Goal: Find specific page/section: Find specific page/section

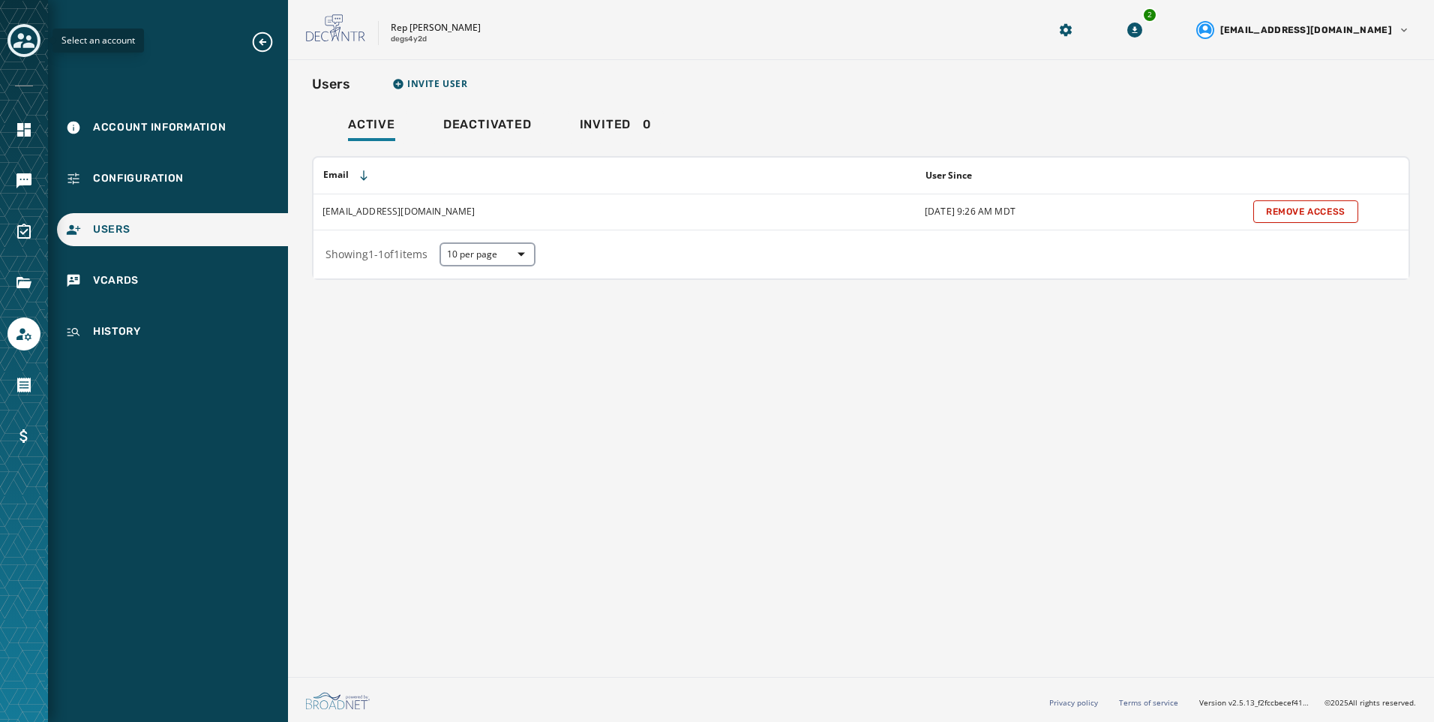
click at [30, 41] on icon "Toggle account select drawer" at bounding box center [24, 40] width 21 height 21
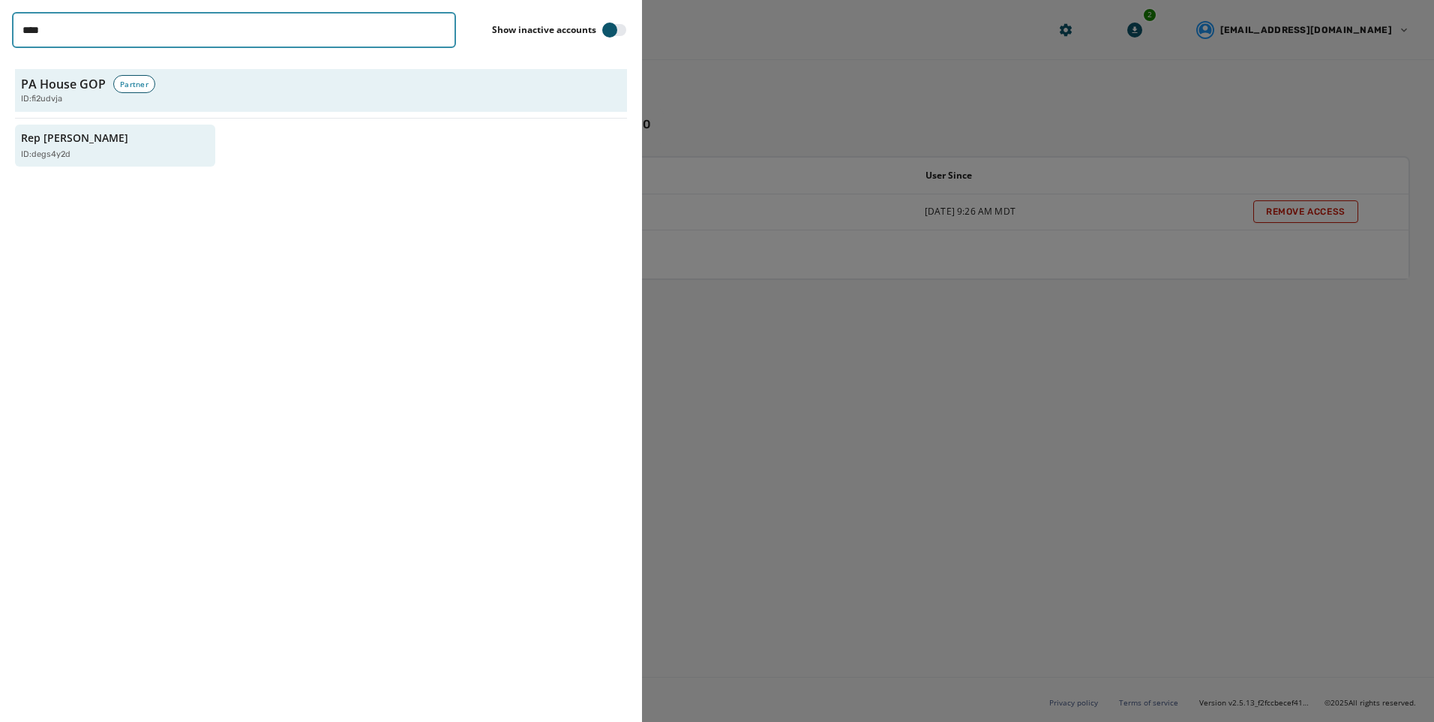
click at [438, 28] on input "****" at bounding box center [234, 30] width 444 height 36
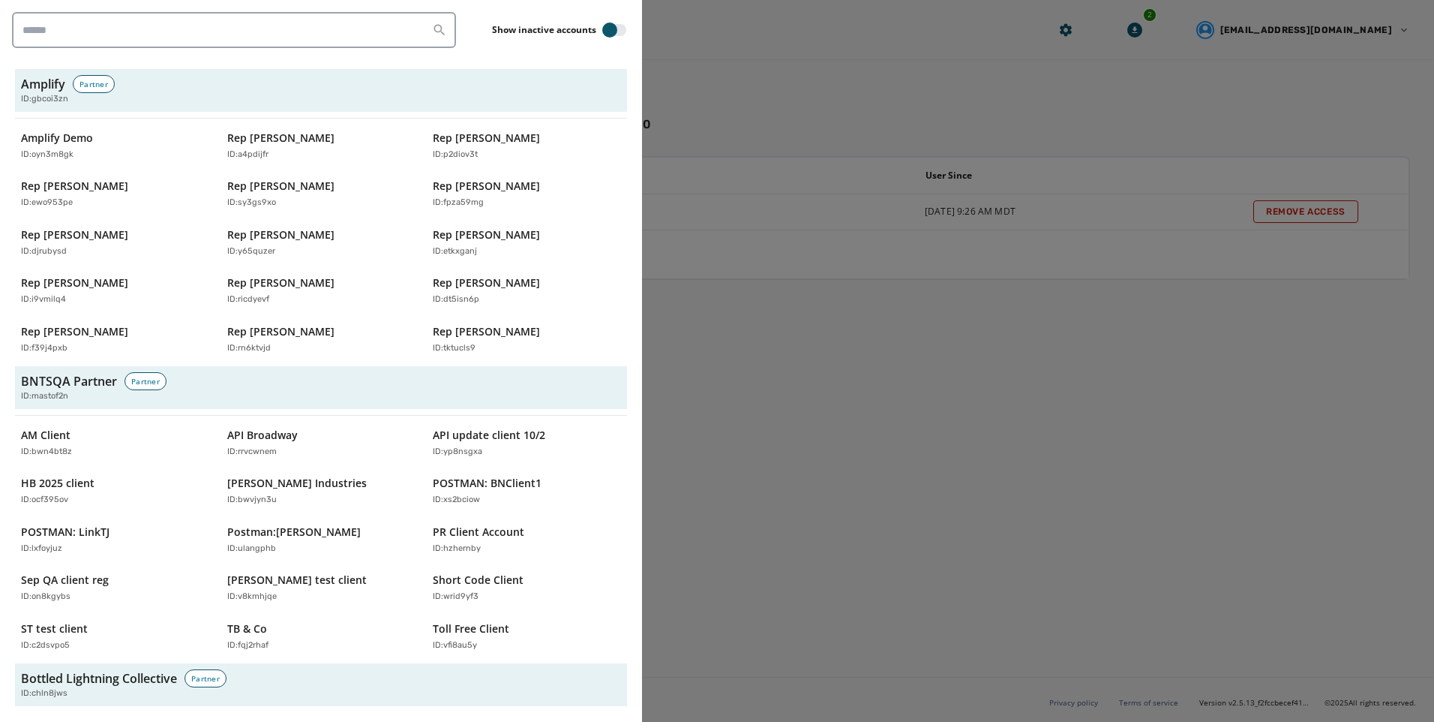
click at [294, 171] on div "Amplify Demo ID: oyn3m8gk Rep [PERSON_NAME] ID: a4pdijfr Rep [PERSON_NAME] ID: …" at bounding box center [321, 243] width 612 height 236
click at [302, 155] on div "ID: a4pdijfr" at bounding box center [313, 155] width 173 height 13
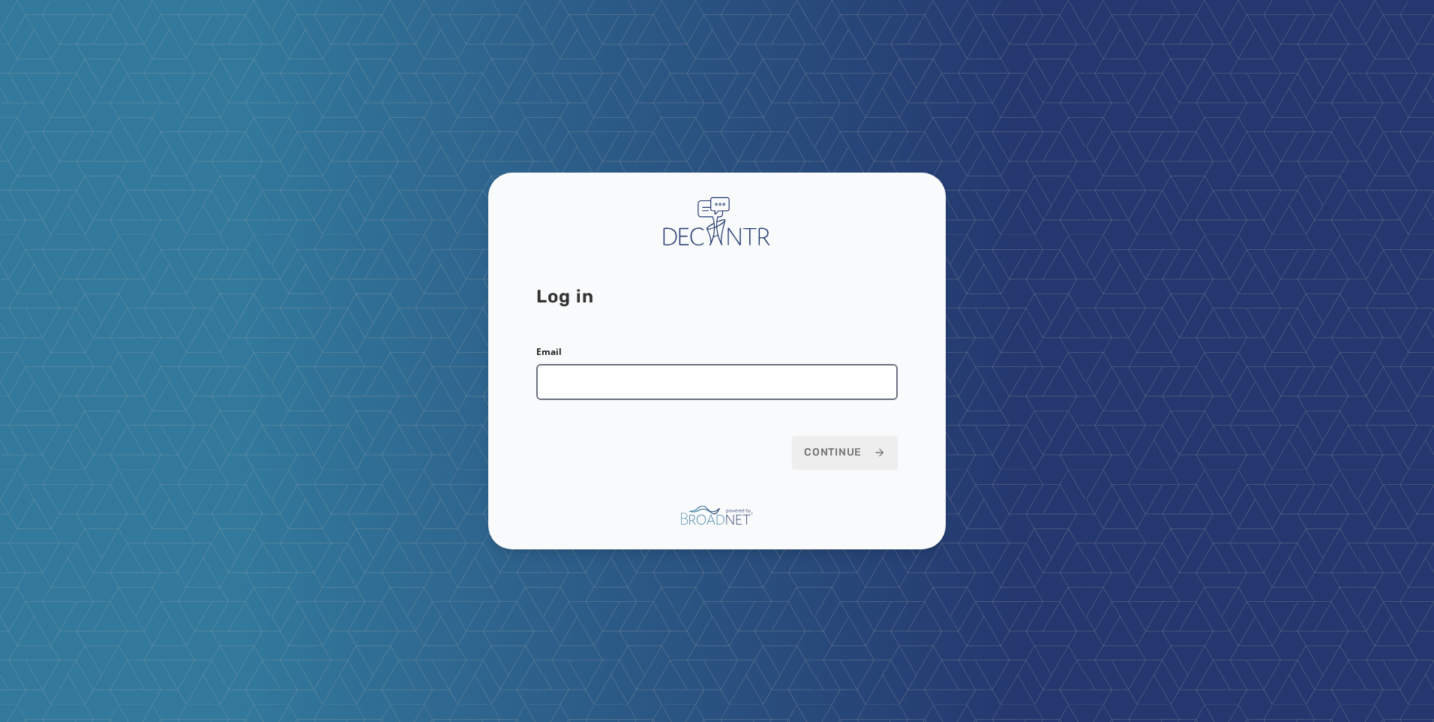
click at [729, 388] on input "Email" at bounding box center [717, 382] width 362 height 36
type input "**********"
click at [843, 443] on button "Continue" at bounding box center [845, 452] width 106 height 33
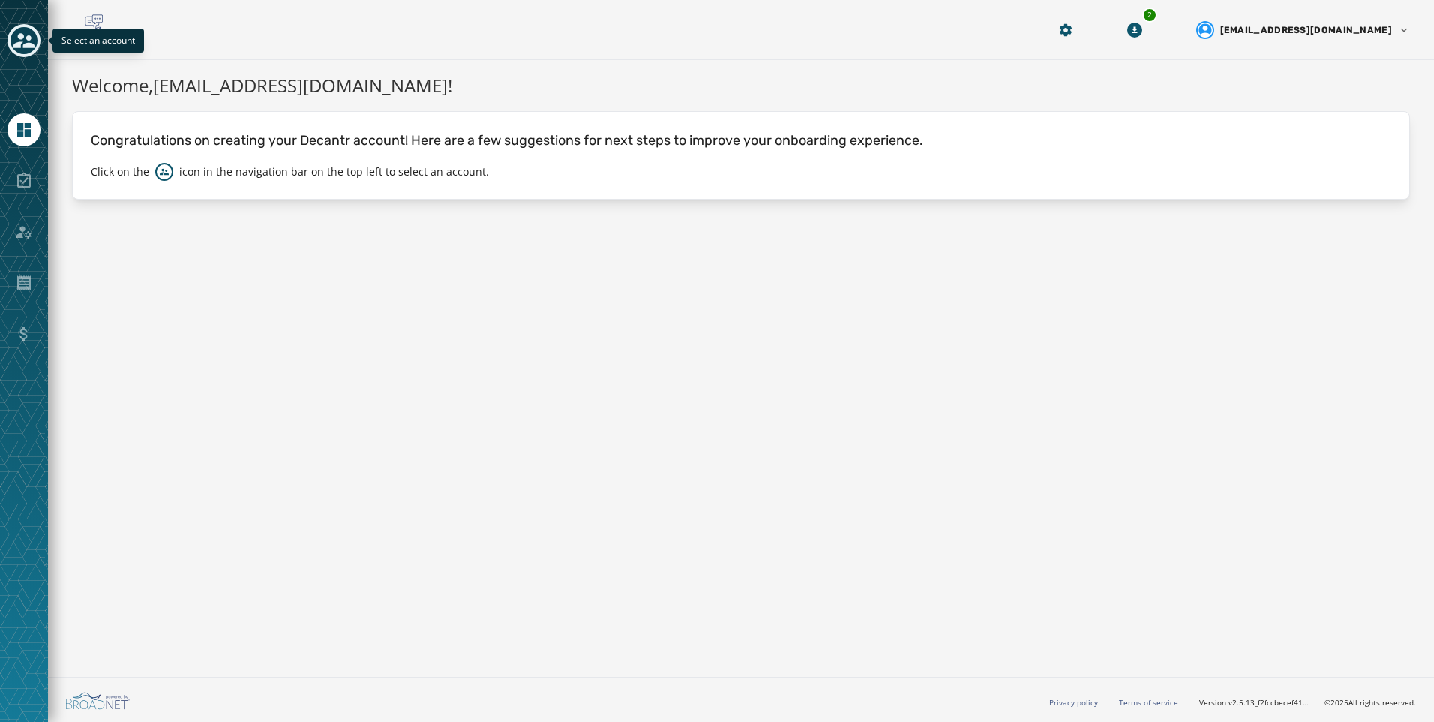
click at [31, 40] on icon "Toggle account select drawer" at bounding box center [24, 40] width 21 height 21
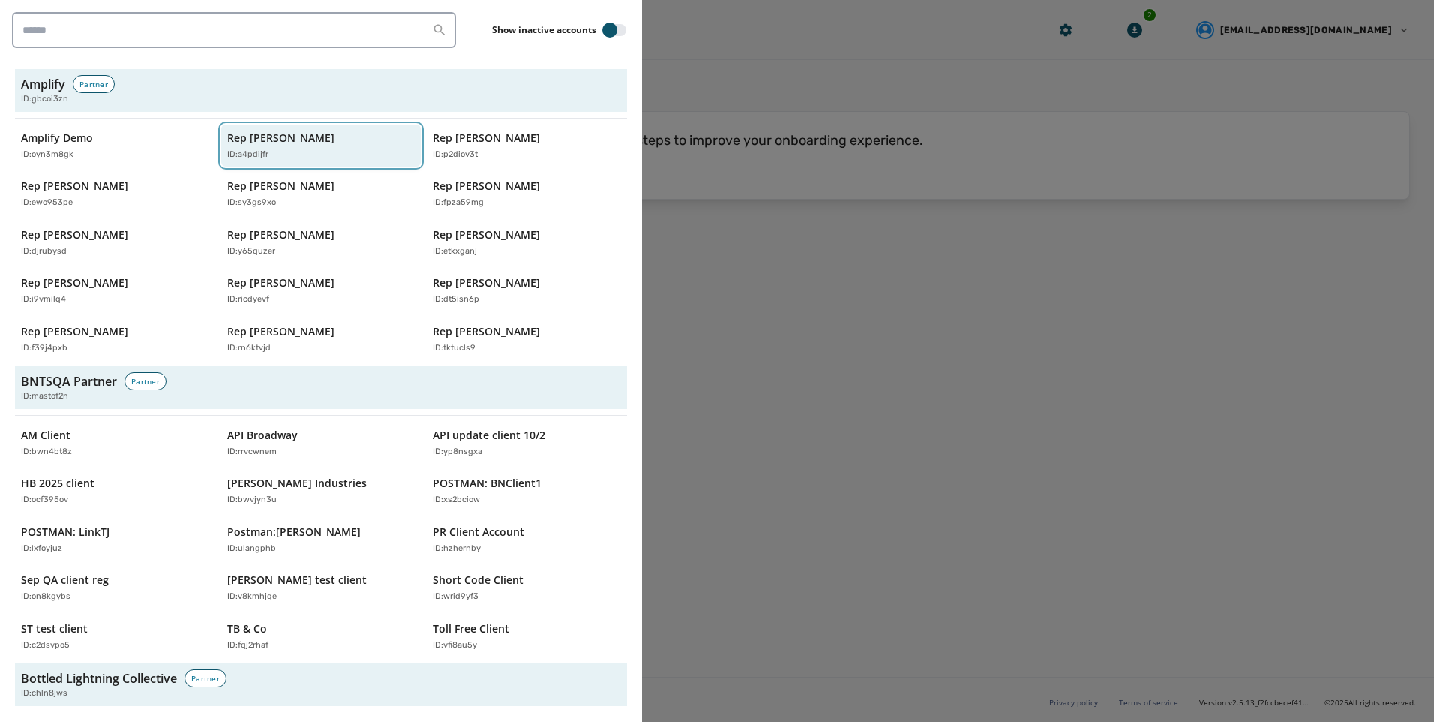
click at [281, 149] on div "ID: a4pdijfr" at bounding box center [313, 155] width 173 height 13
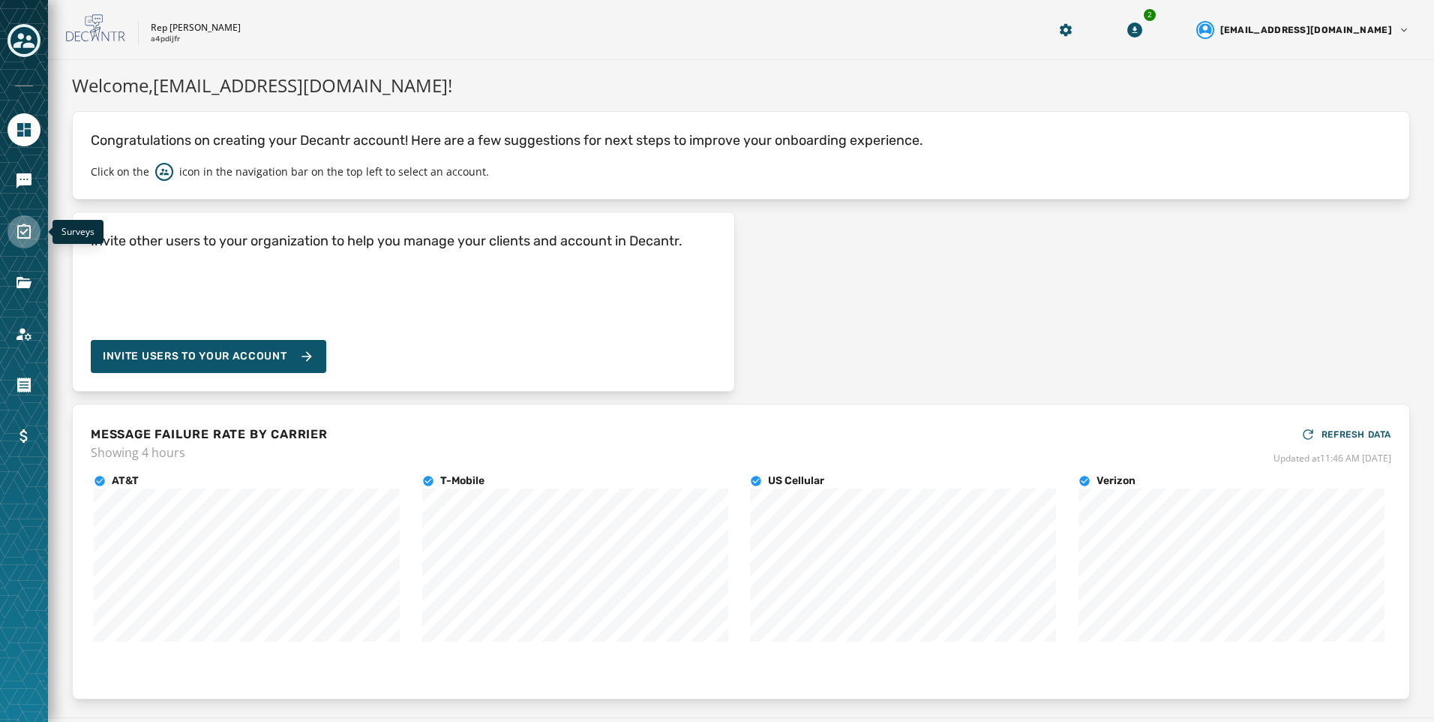
click at [29, 231] on icon "Navigate to Surveys" at bounding box center [24, 232] width 18 height 18
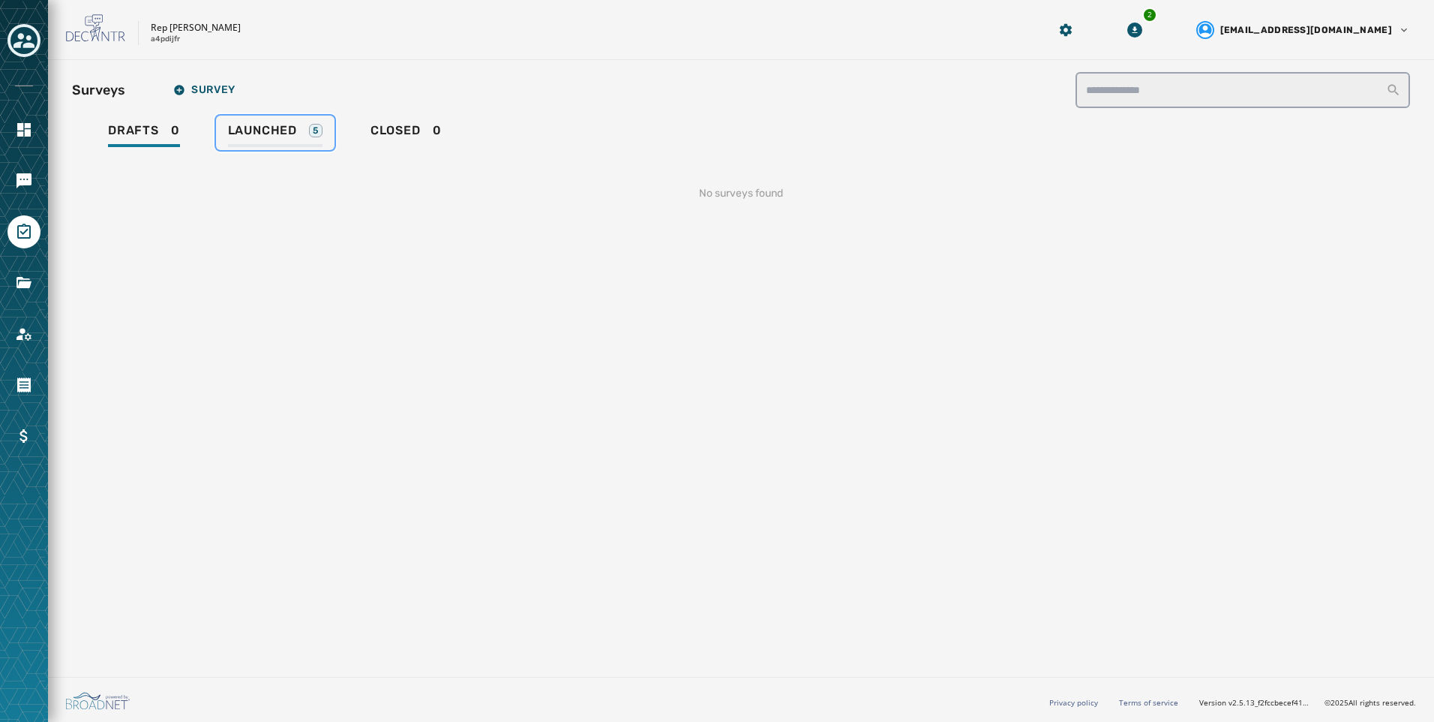
click at [306, 122] on link "Launched 5" at bounding box center [275, 133] width 119 height 35
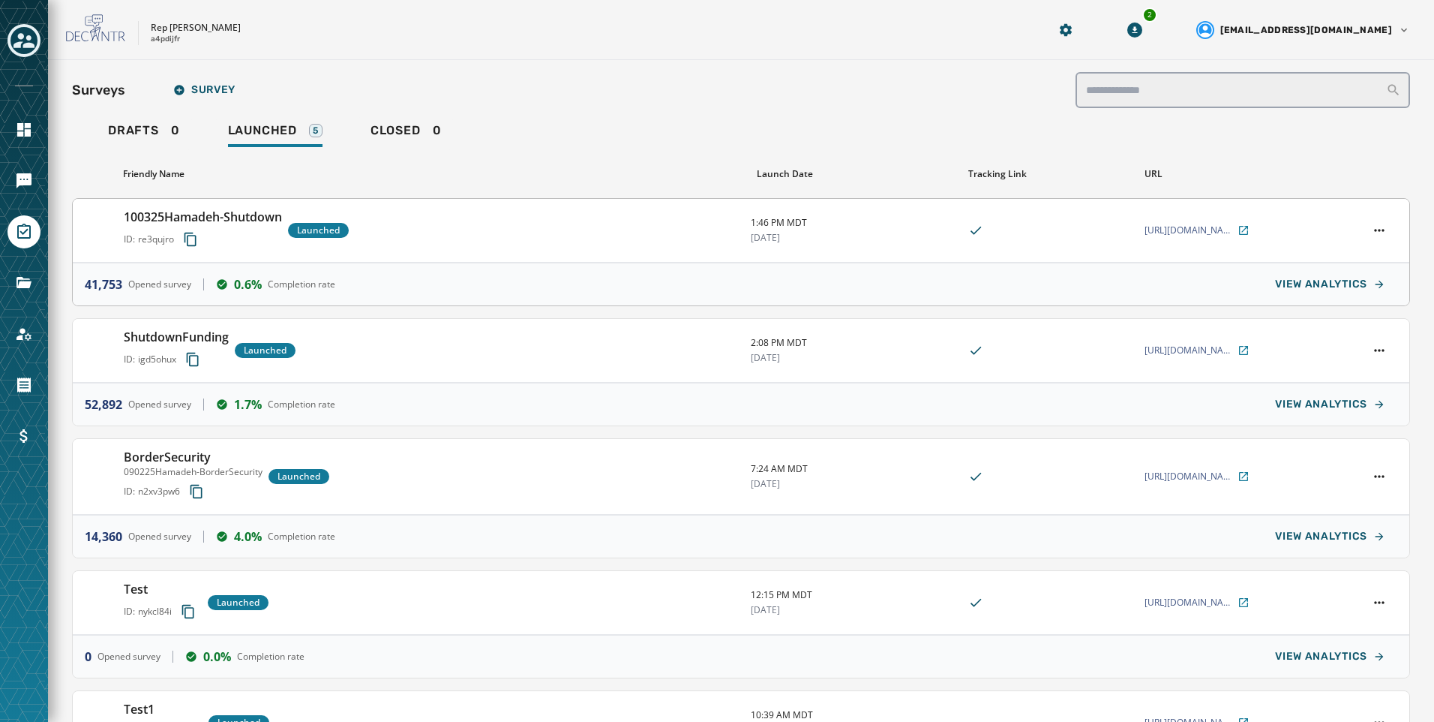
click at [465, 229] on div "100325Hamadeh-Shutdown ID: re3qujro Launched" at bounding box center [431, 230] width 615 height 45
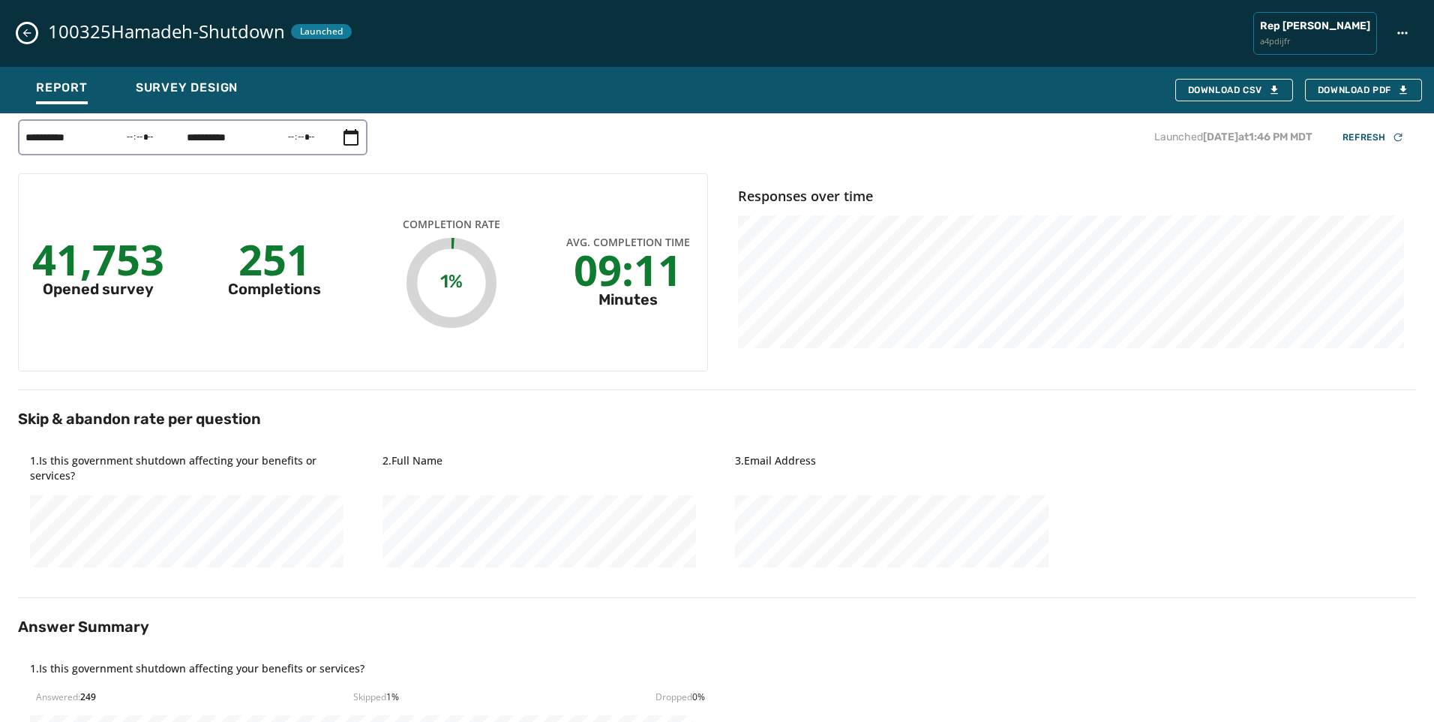
click at [21, 35] on icon "Close survey details drawer" at bounding box center [27, 33] width 12 height 12
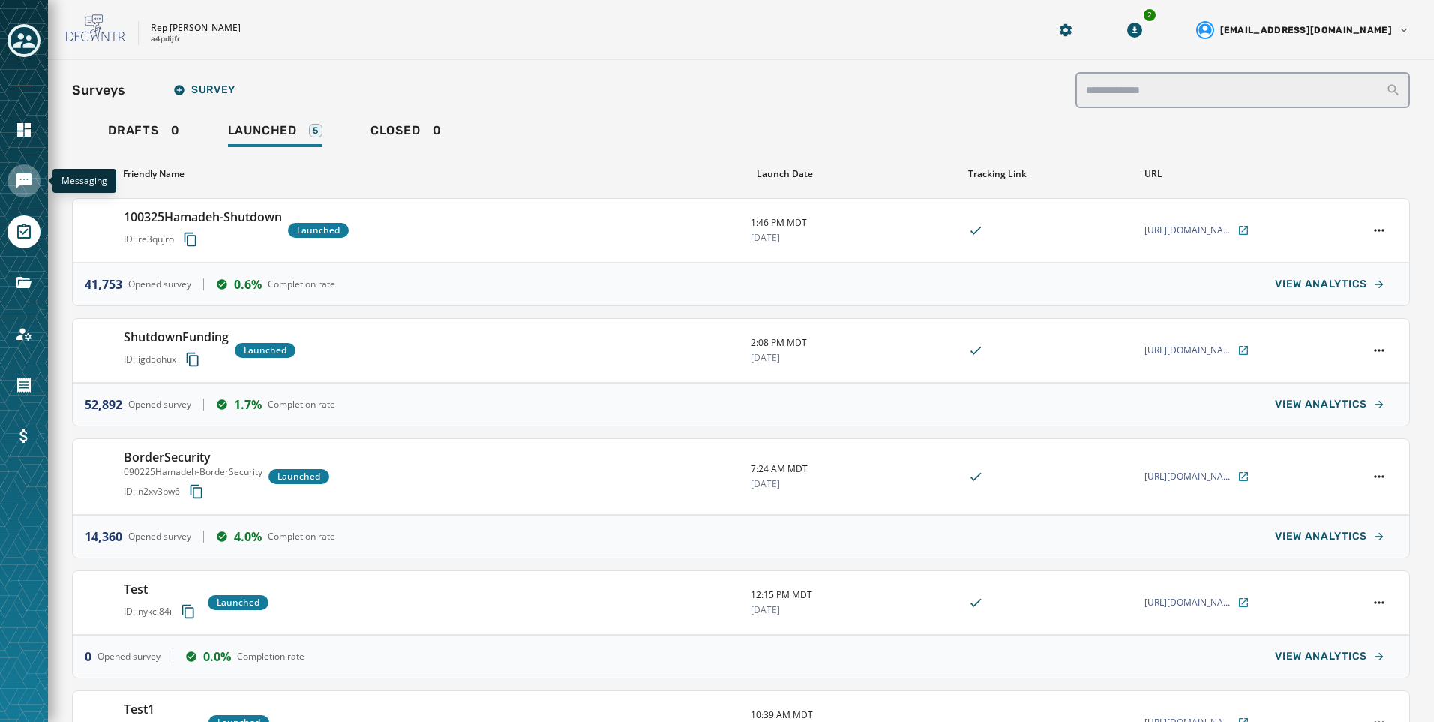
click at [38, 182] on link "Navigate to Messaging" at bounding box center [24, 180] width 33 height 33
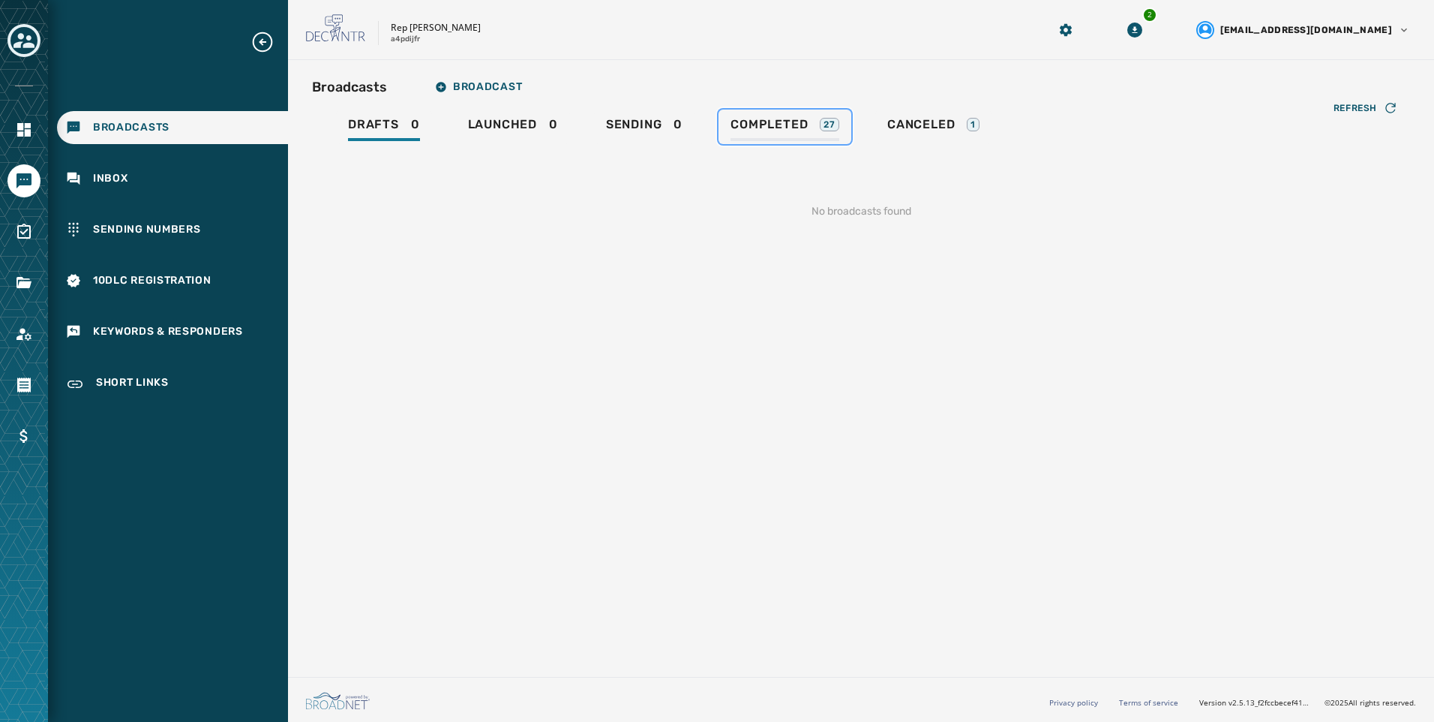
click at [775, 134] on div "Completed 27" at bounding box center [785, 129] width 109 height 24
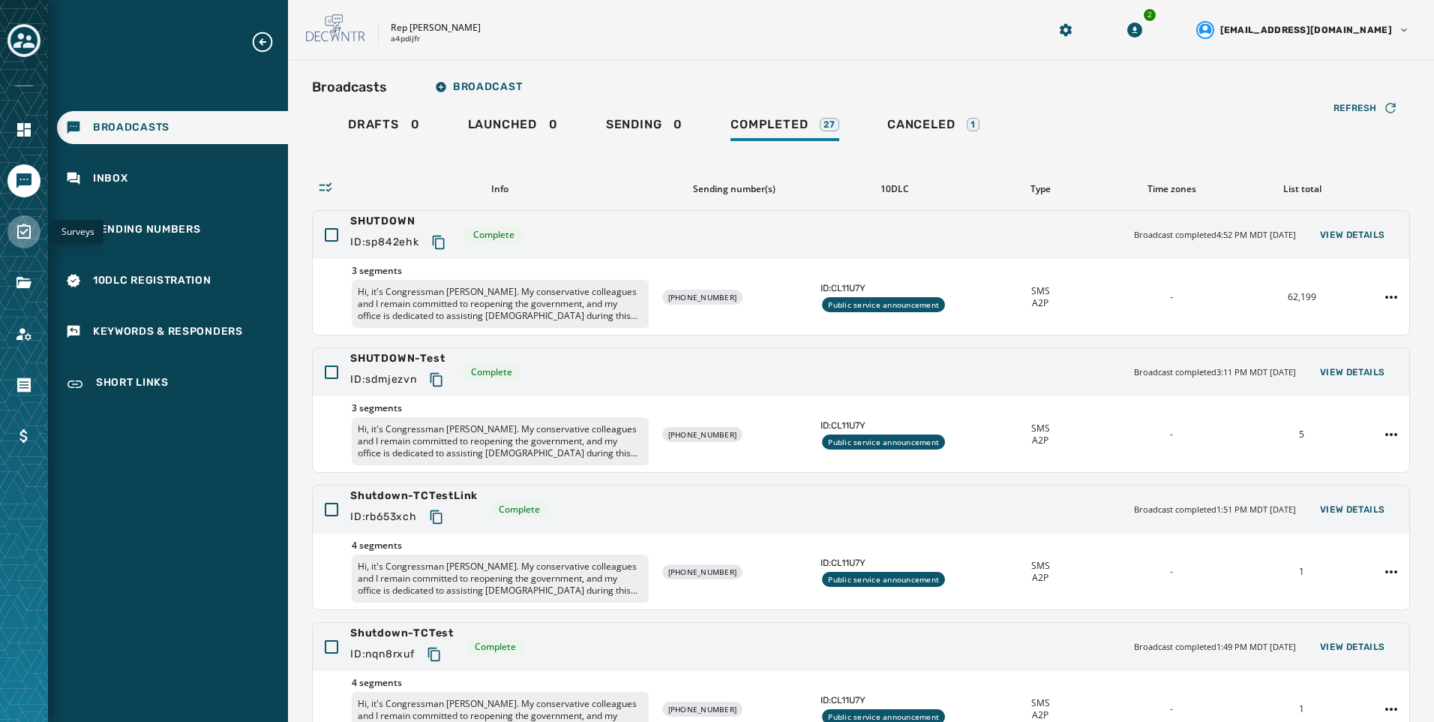
click at [25, 239] on icon "Navigate to Surveys" at bounding box center [24, 231] width 14 height 15
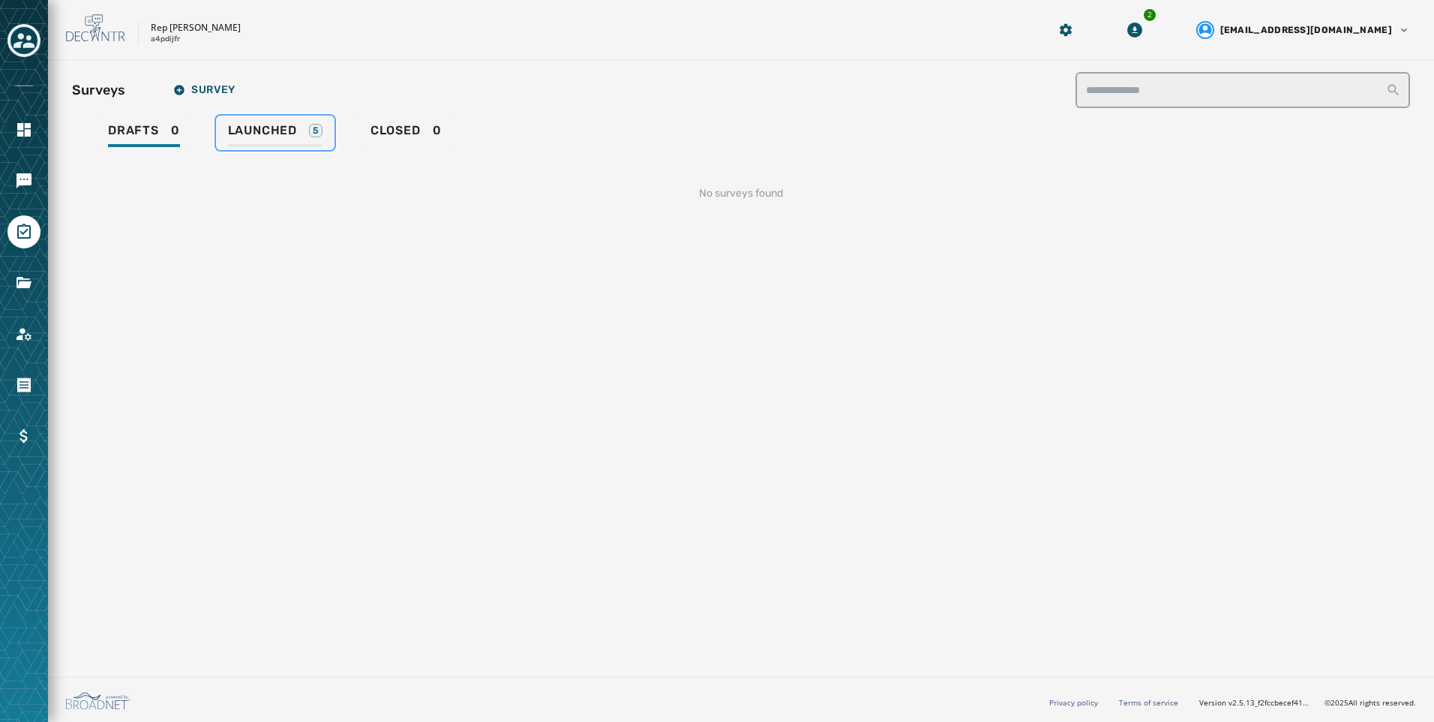
click at [321, 135] on div "5" at bounding box center [316, 131] width 14 height 14
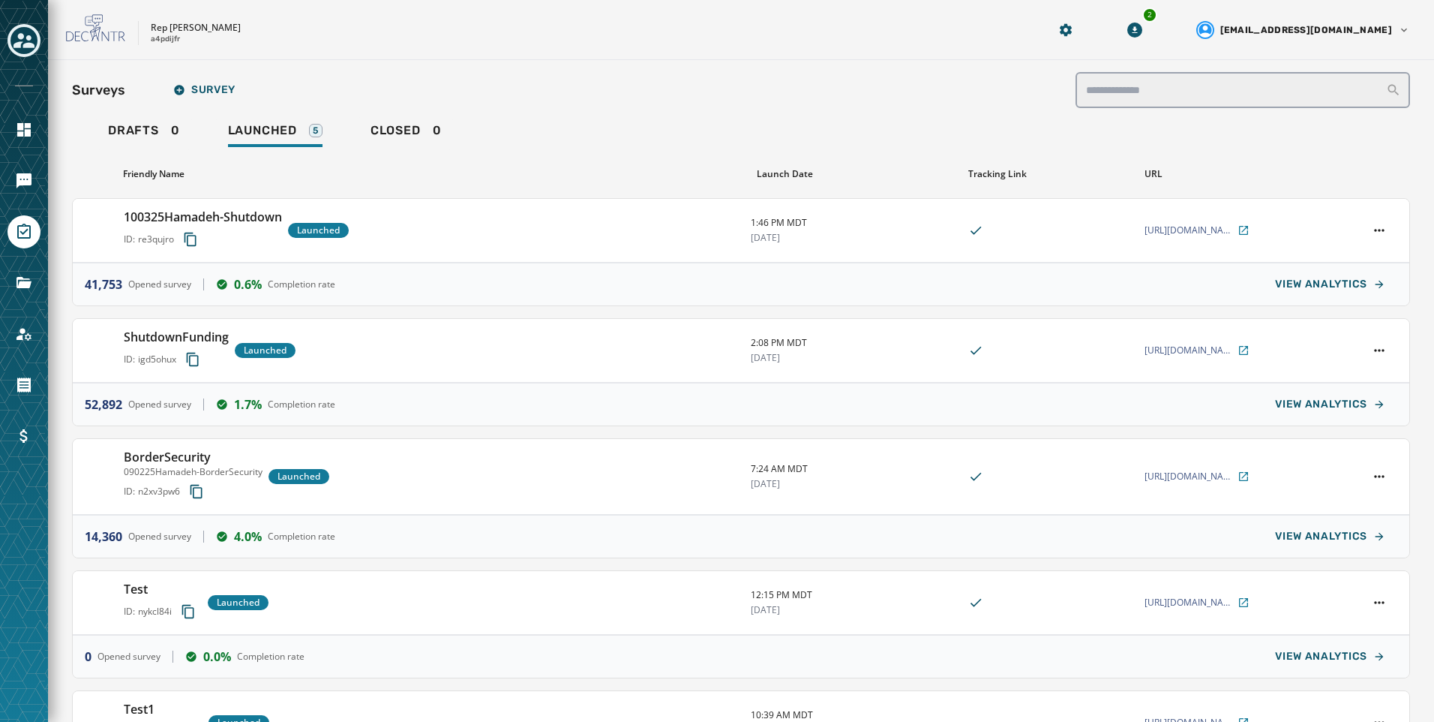
click at [635, 53] on div "Rep Abraham Hamadeh a4pdijfr 2 alevandowski@broadnet.com" at bounding box center [741, 30] width 1386 height 60
